Goal: Transaction & Acquisition: Obtain resource

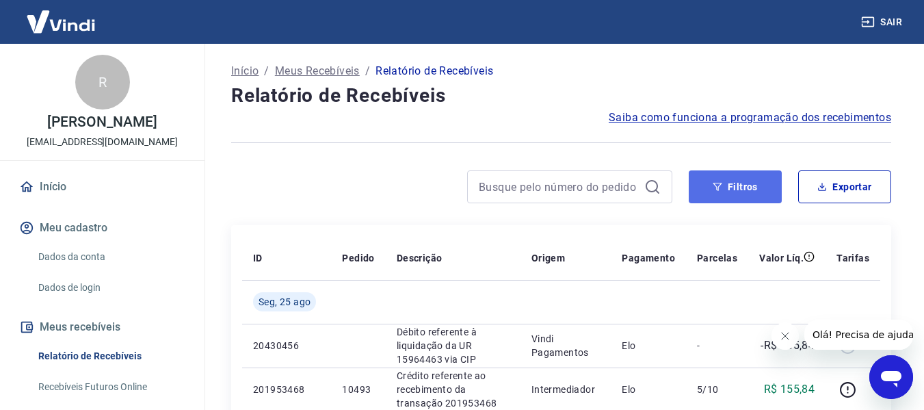
click at [718, 186] on icon "button" at bounding box center [718, 187] width 10 height 10
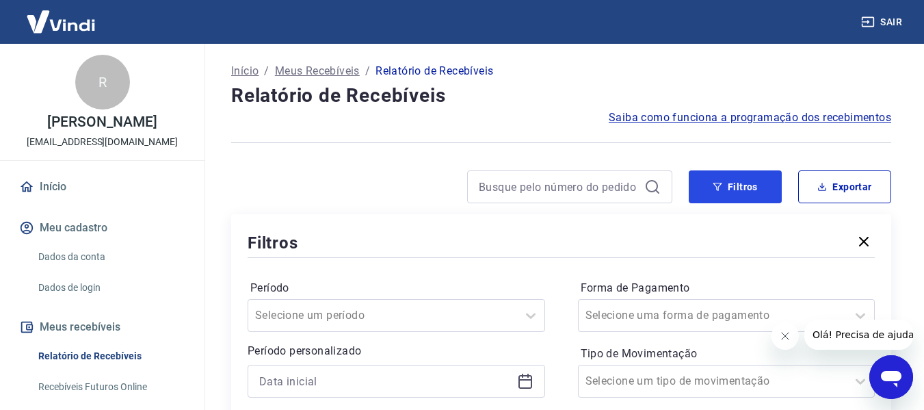
scroll to position [274, 0]
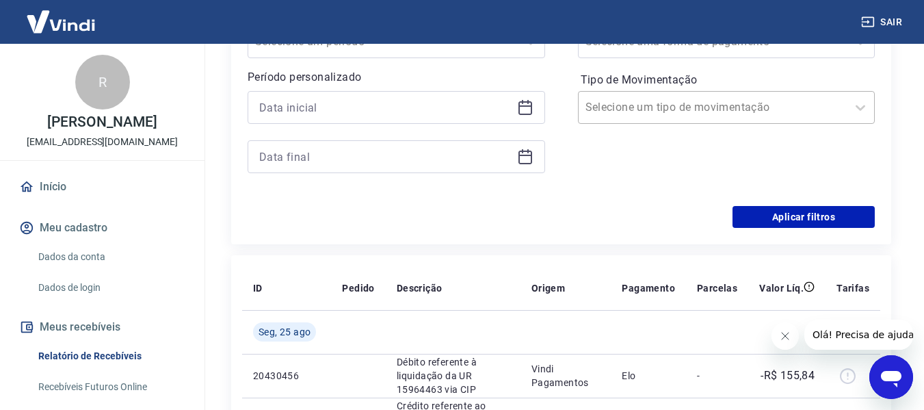
click at [629, 107] on input "Tipo de Movimentação" at bounding box center [654, 107] width 138 height 16
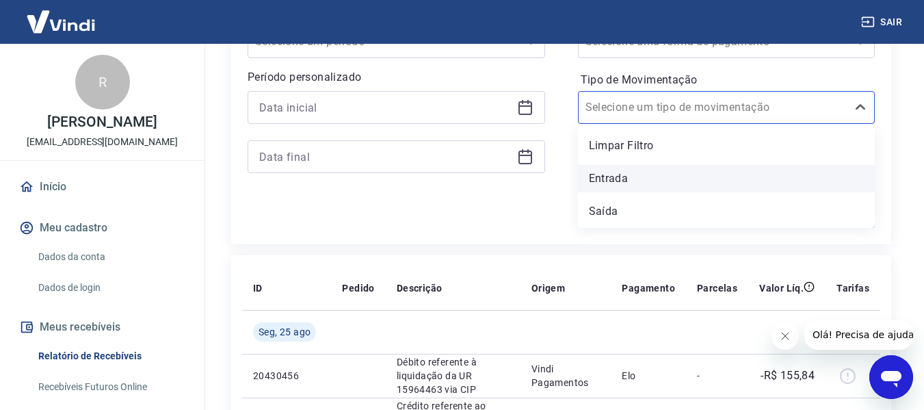
click at [626, 180] on div "Entrada" at bounding box center [726, 178] width 297 height 27
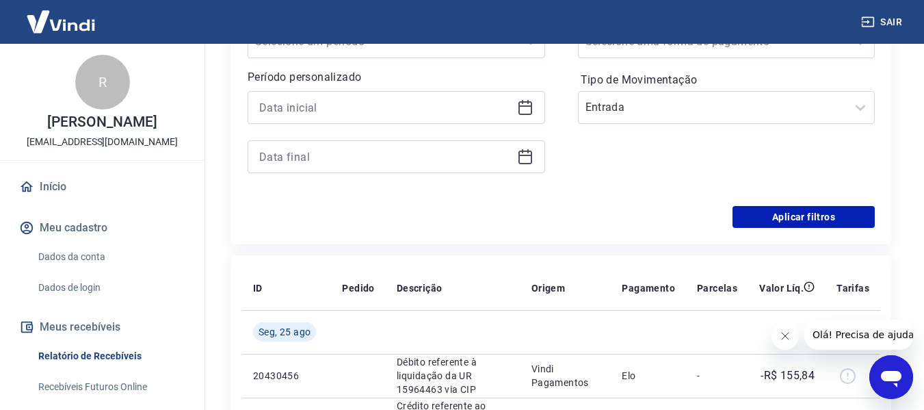
scroll to position [137, 0]
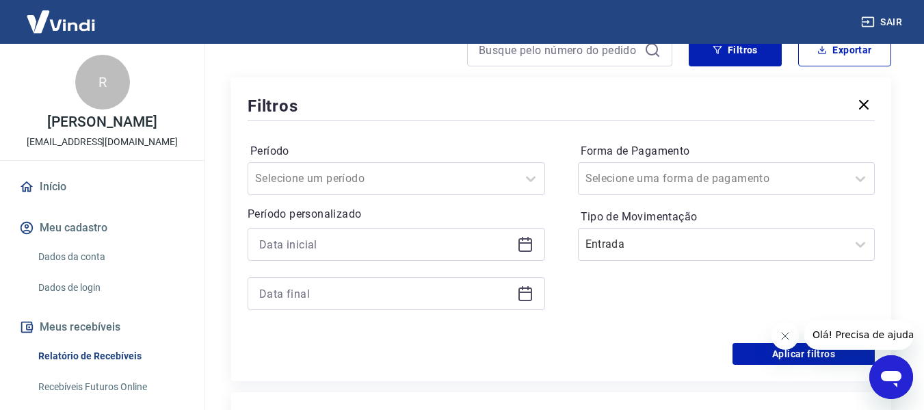
click at [516, 253] on div at bounding box center [396, 244] width 297 height 33
click at [528, 249] on icon at bounding box center [525, 244] width 16 height 16
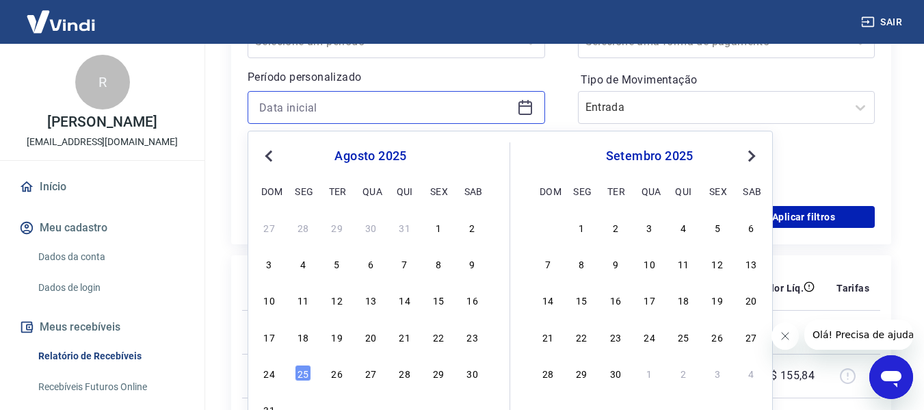
scroll to position [342, 0]
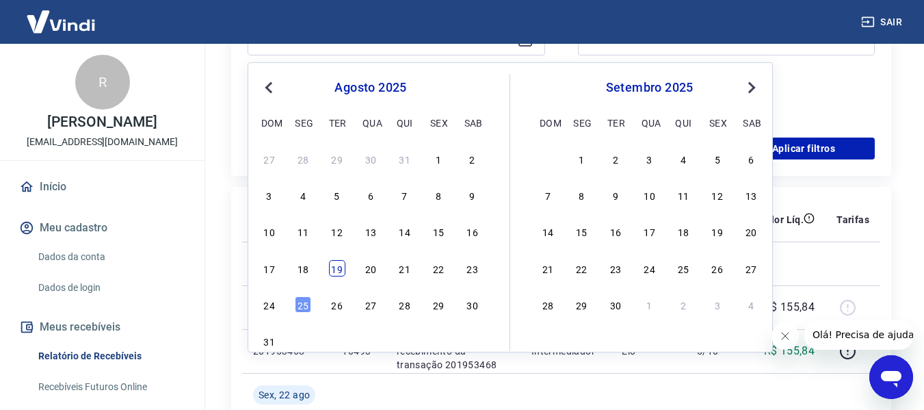
click at [344, 271] on div "19" at bounding box center [337, 268] width 16 height 16
type input "[DATE]"
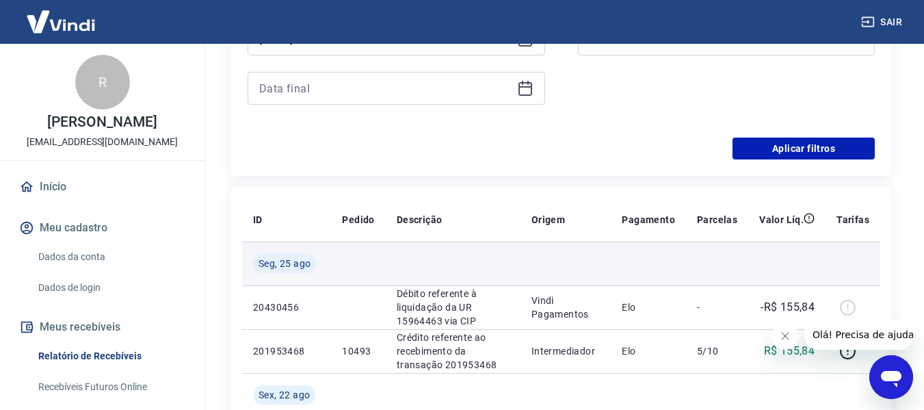
scroll to position [205, 0]
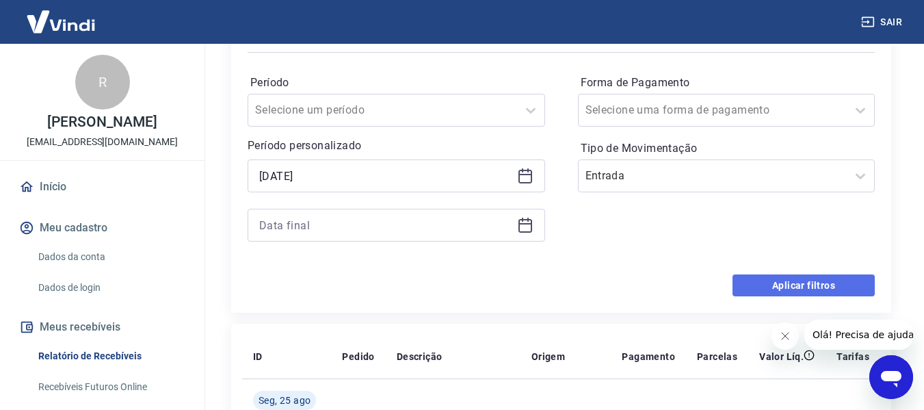
click at [760, 289] on button "Aplicar filtros" at bounding box center [803, 285] width 142 height 22
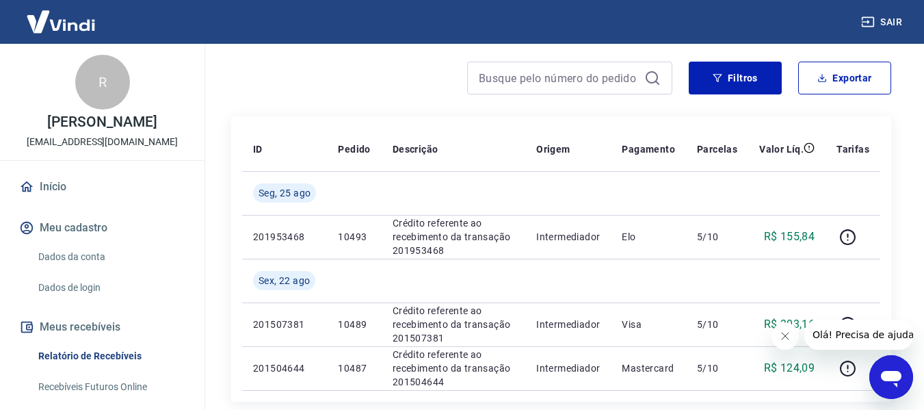
scroll to position [40, 0]
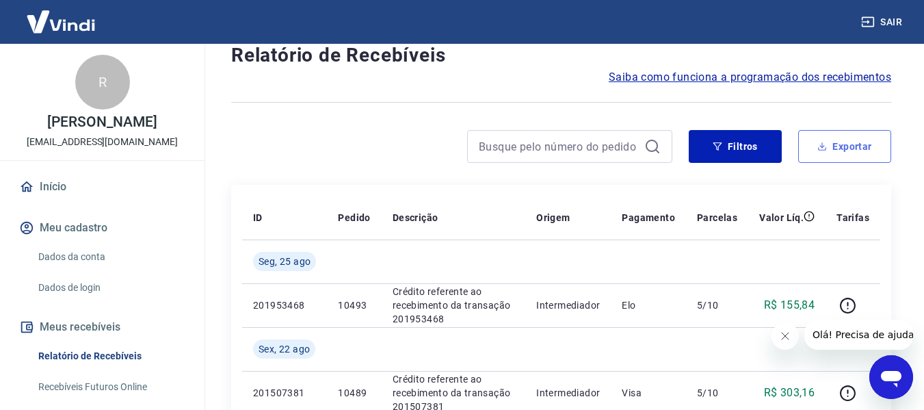
click at [806, 158] on button "Exportar" at bounding box center [844, 146] width 93 height 33
type input "[DATE]"
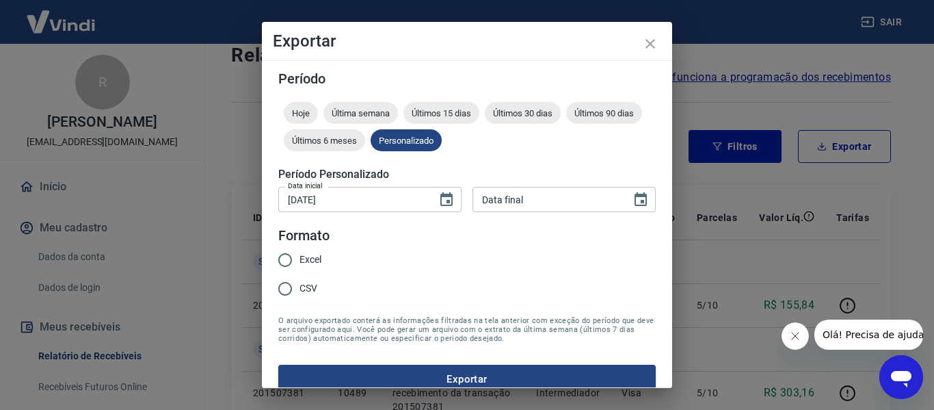
click at [310, 269] on label "Excel" at bounding box center [296, 259] width 51 height 29
click at [300, 269] on input "Excel" at bounding box center [285, 259] width 29 height 29
radio input "true"
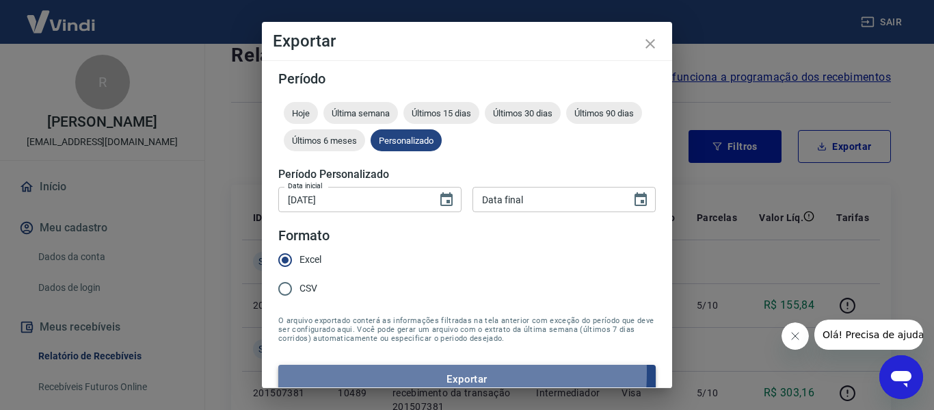
click at [367, 371] on button "Exportar" at bounding box center [466, 378] width 377 height 29
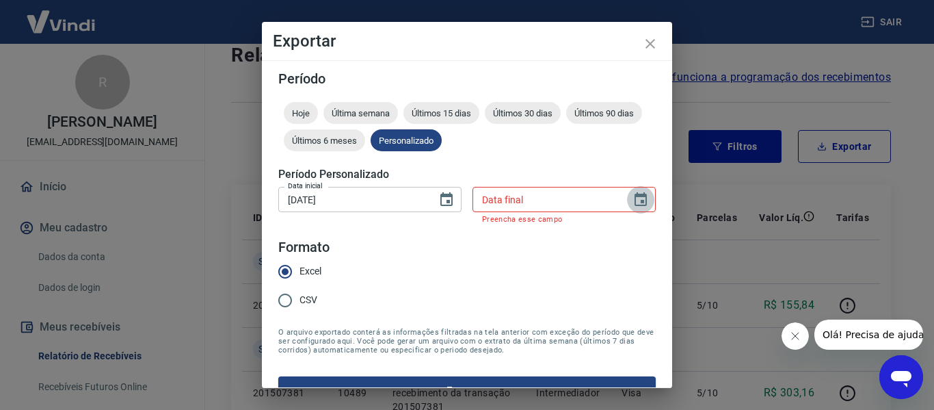
click at [633, 204] on icon "Choose date" at bounding box center [641, 199] width 16 height 16
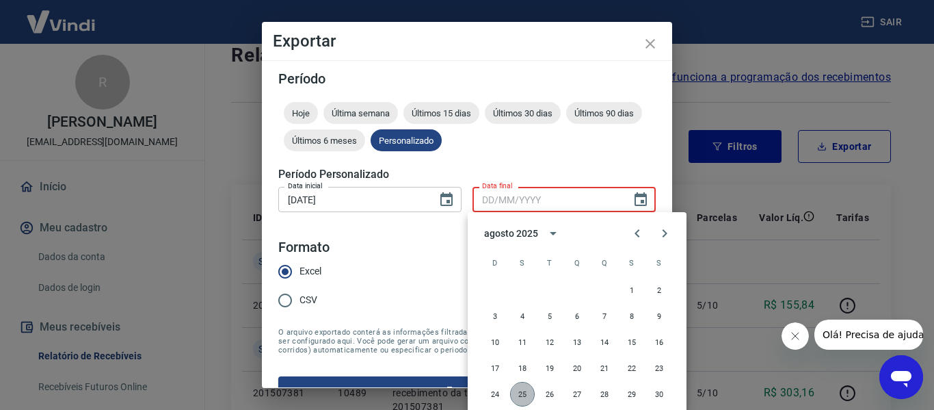
click at [525, 384] on button "25" at bounding box center [522, 394] width 25 height 25
type input "[DATE]"
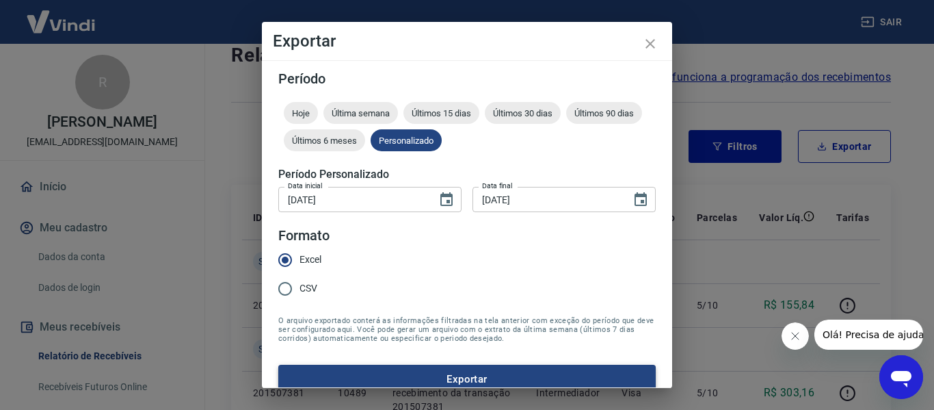
click at [511, 364] on button "Exportar" at bounding box center [466, 378] width 377 height 29
